Goal: Task Accomplishment & Management: Manage account settings

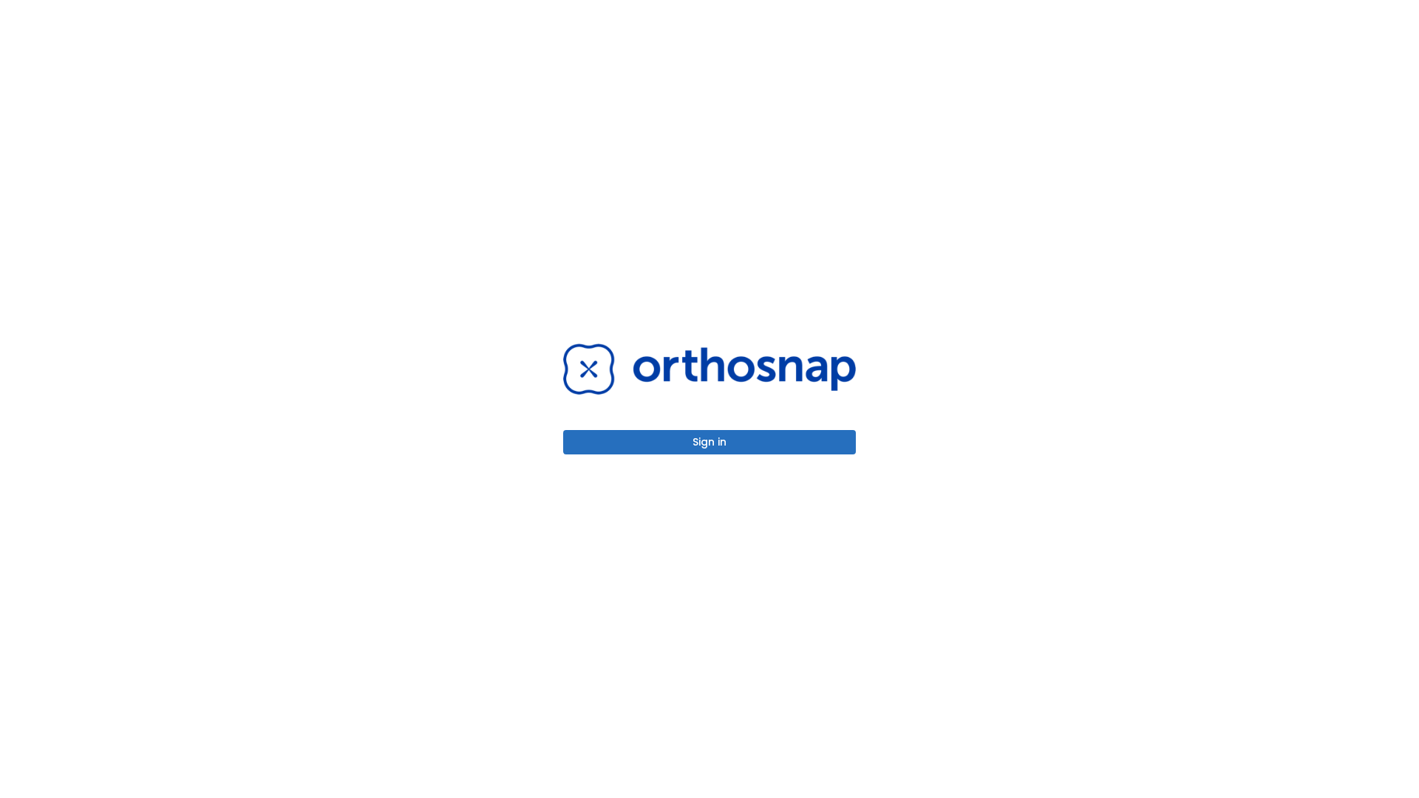
click at [709, 442] on button "Sign in" at bounding box center [709, 442] width 293 height 24
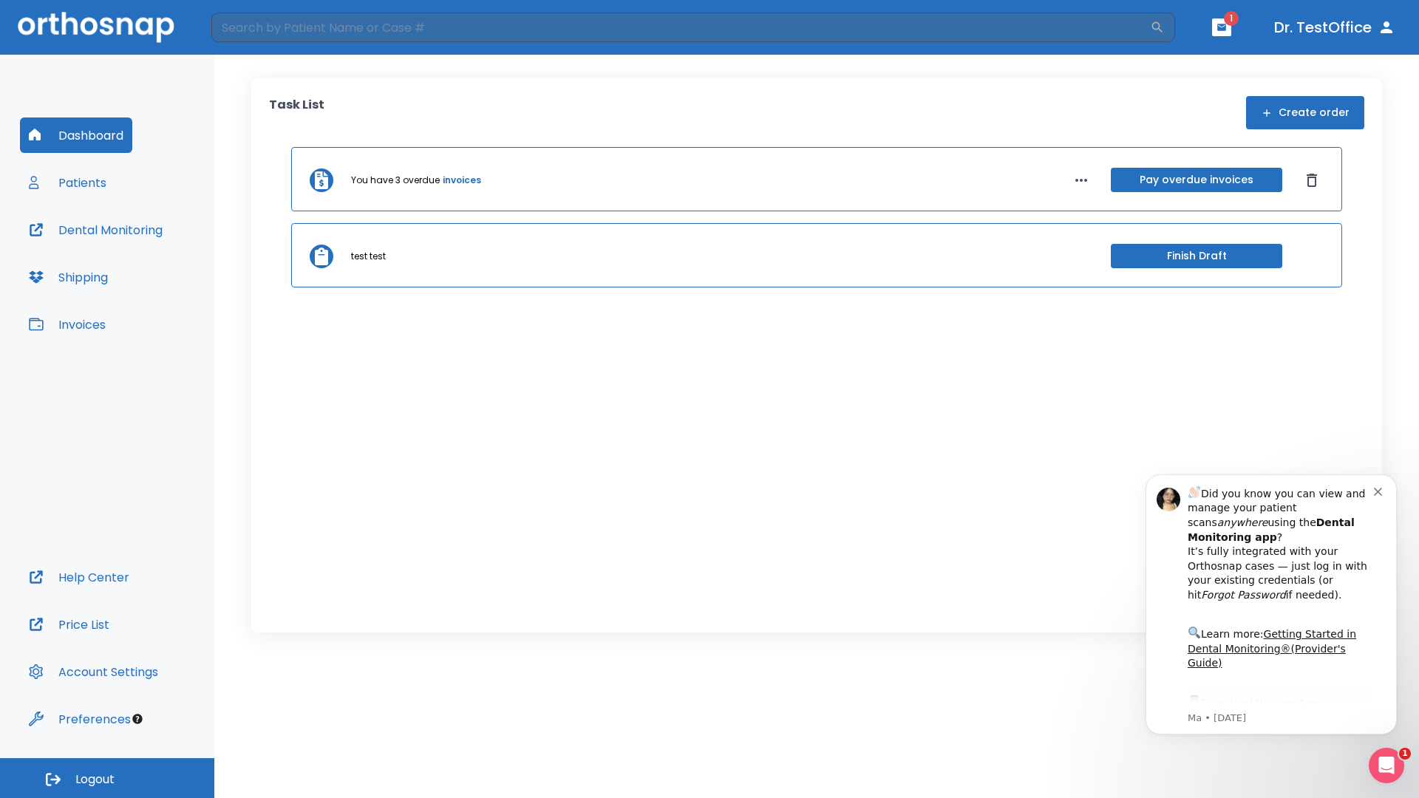
click at [107, 778] on span "Logout" at bounding box center [94, 779] width 39 height 16
